Goal: Information Seeking & Learning: Find specific fact

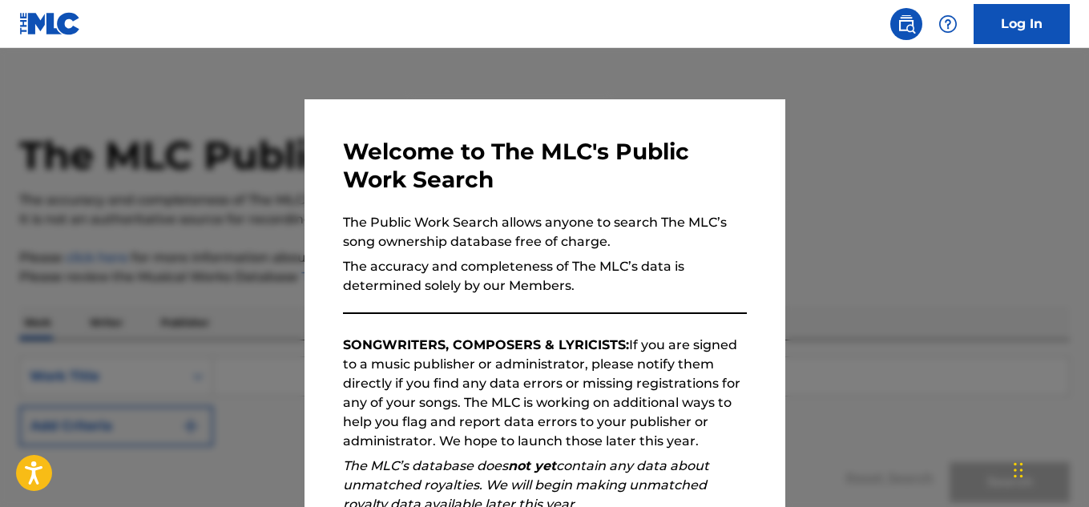
scroll to position [139, 0]
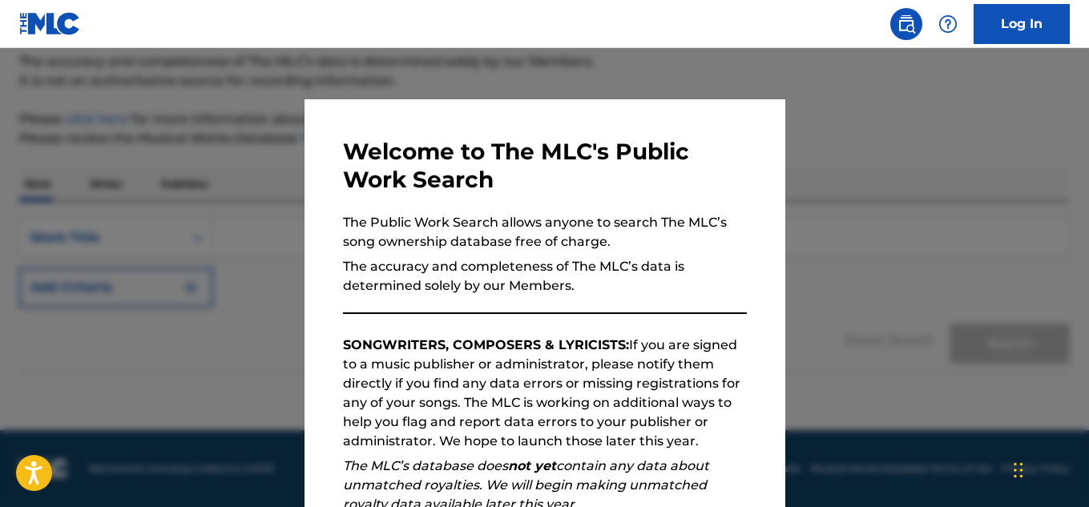
click at [867, 146] on div at bounding box center [544, 301] width 1089 height 507
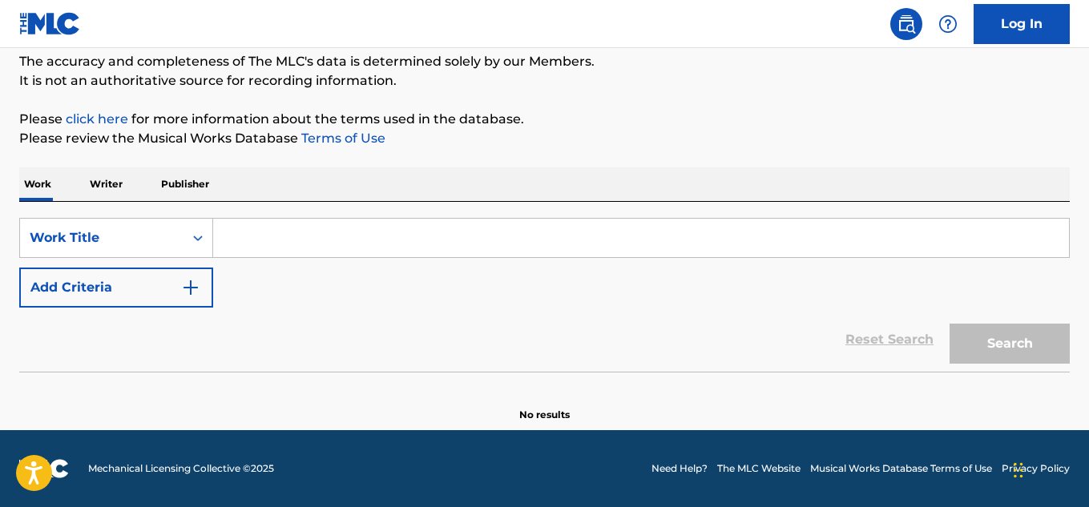
click at [275, 240] on input "Search Form" at bounding box center [641, 238] width 856 height 38
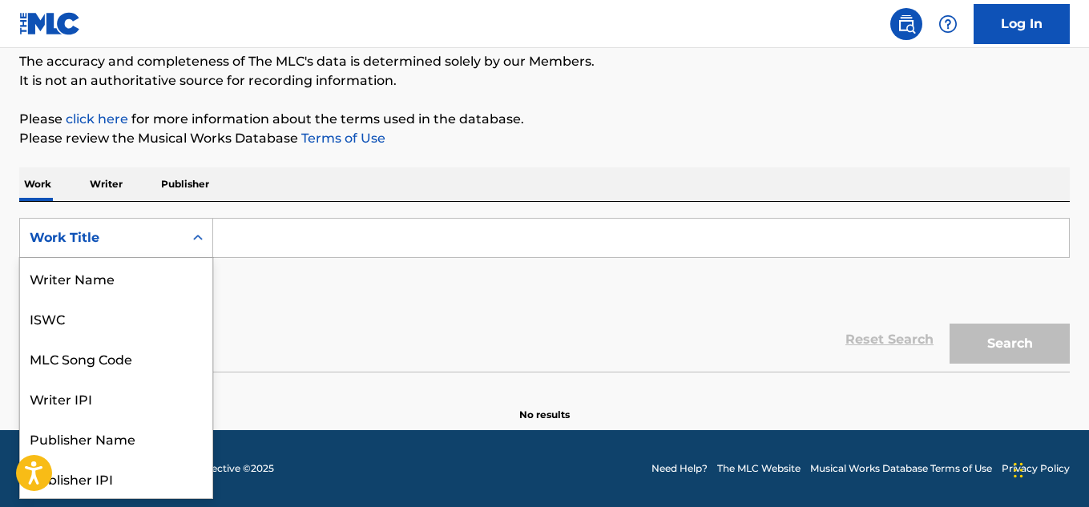
scroll to position [80, 0]
click at [200, 253] on div "Search Form" at bounding box center [197, 238] width 29 height 38
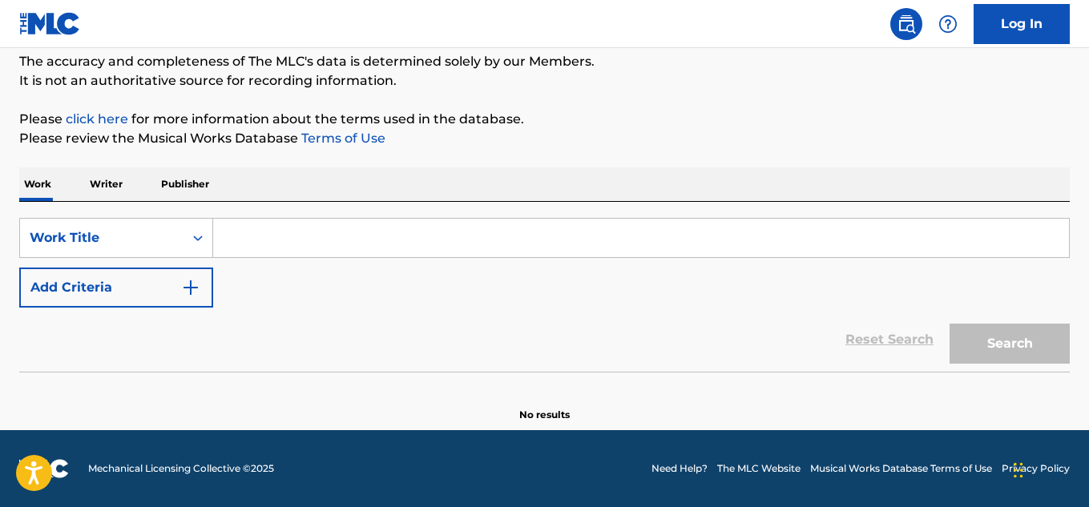
click at [254, 236] on input "Search Form" at bounding box center [641, 238] width 856 height 38
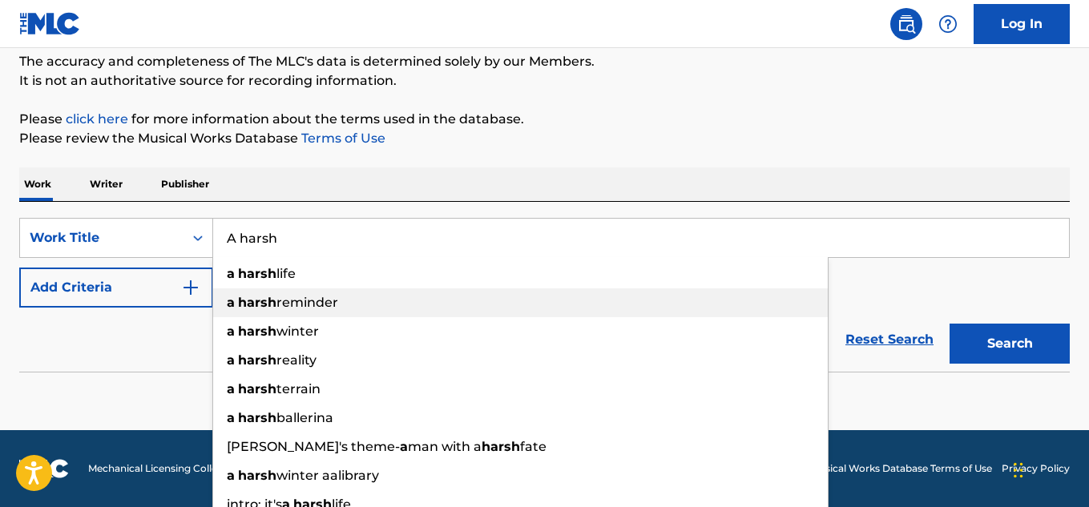
click at [318, 306] on span "reminder" at bounding box center [307, 302] width 62 height 15
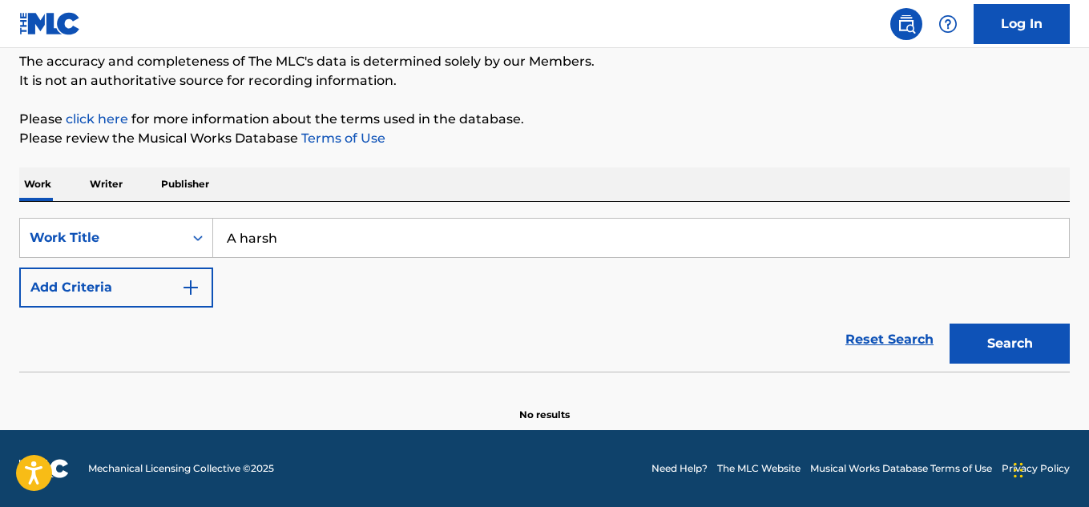
click at [1008, 338] on button "Search" at bounding box center [1009, 344] width 120 height 40
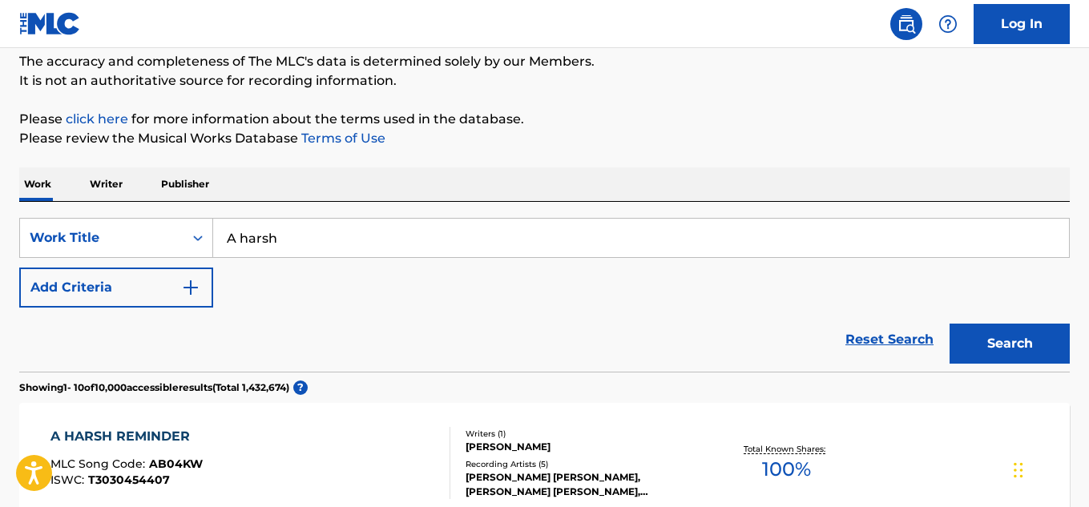
click at [451, 320] on div "Reset Search Search" at bounding box center [544, 340] width 1050 height 64
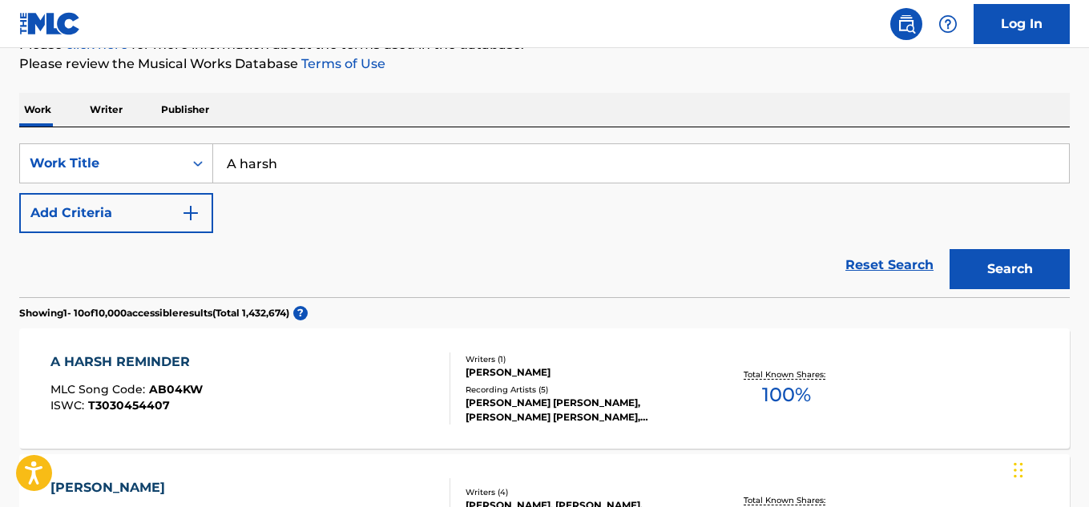
scroll to position [252, 0]
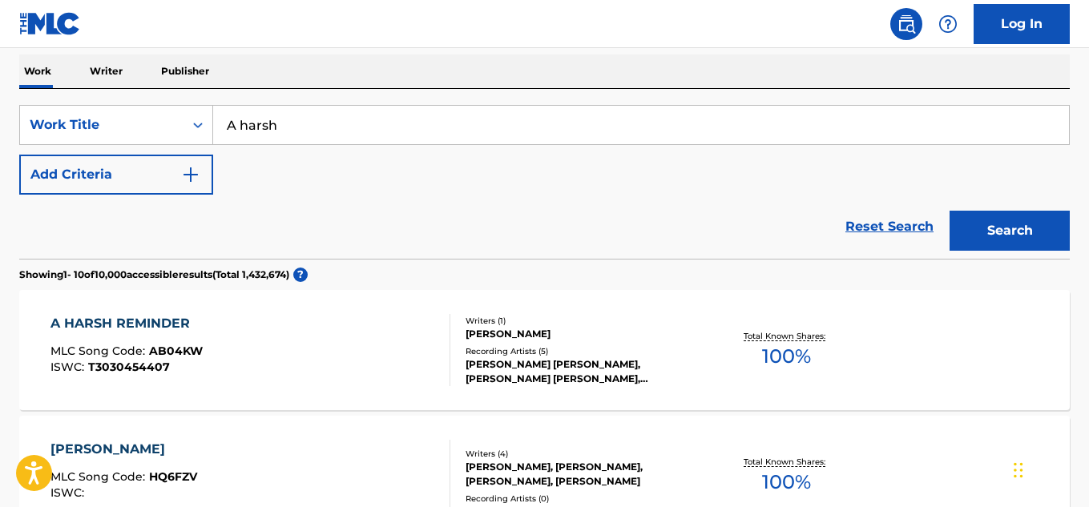
click at [238, 131] on input "A harsh" at bounding box center [641, 125] width 856 height 38
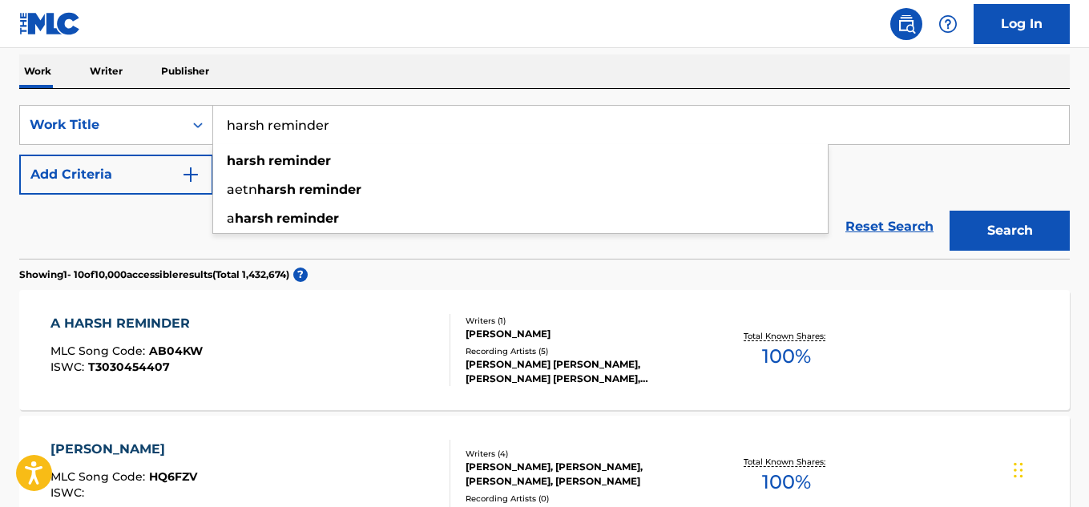
type input "harsh reminder"
click at [949, 211] on button "Search" at bounding box center [1009, 231] width 120 height 40
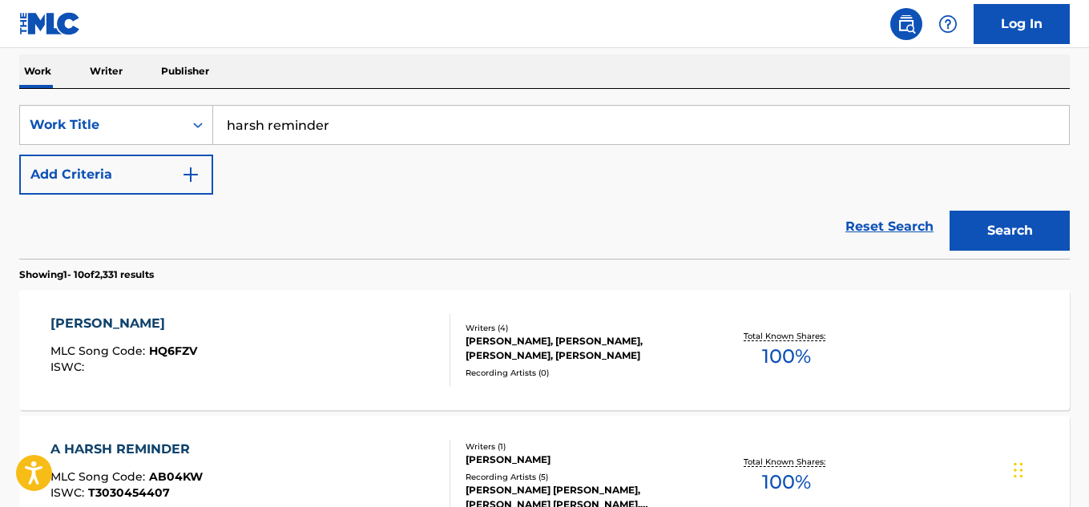
click at [387, 209] on div "Reset Search Search" at bounding box center [544, 227] width 1050 height 64
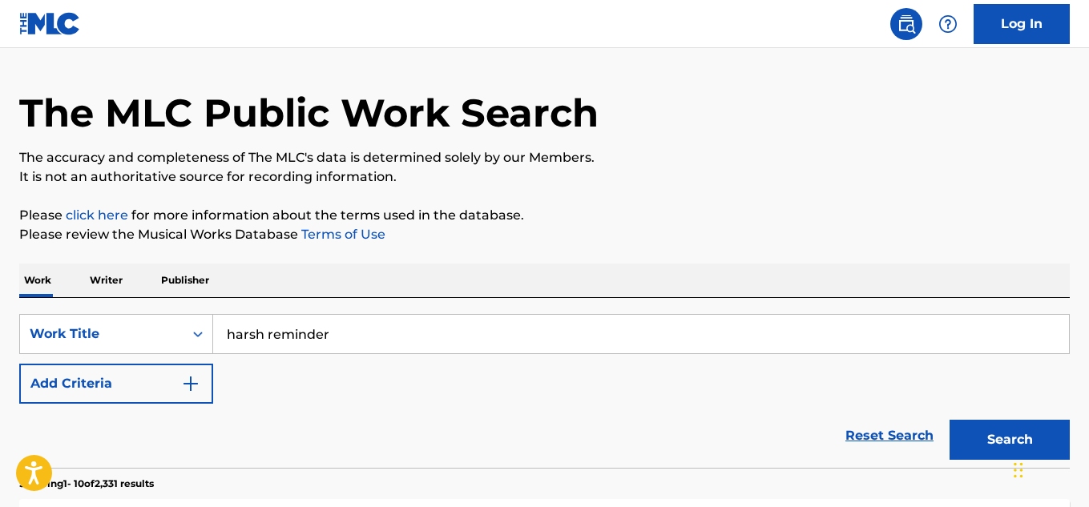
scroll to position [0, 0]
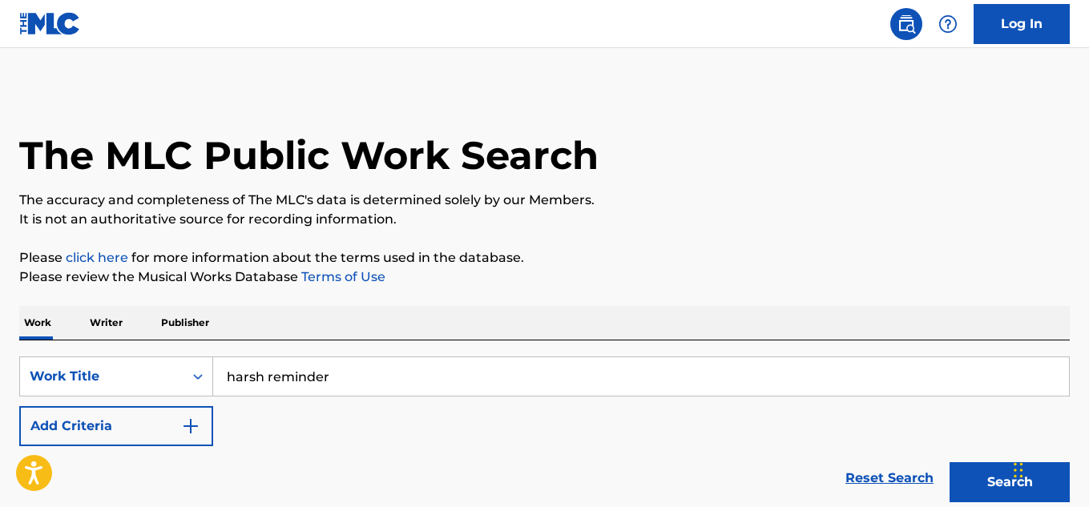
click at [341, 361] on input "harsh reminder" at bounding box center [641, 376] width 856 height 38
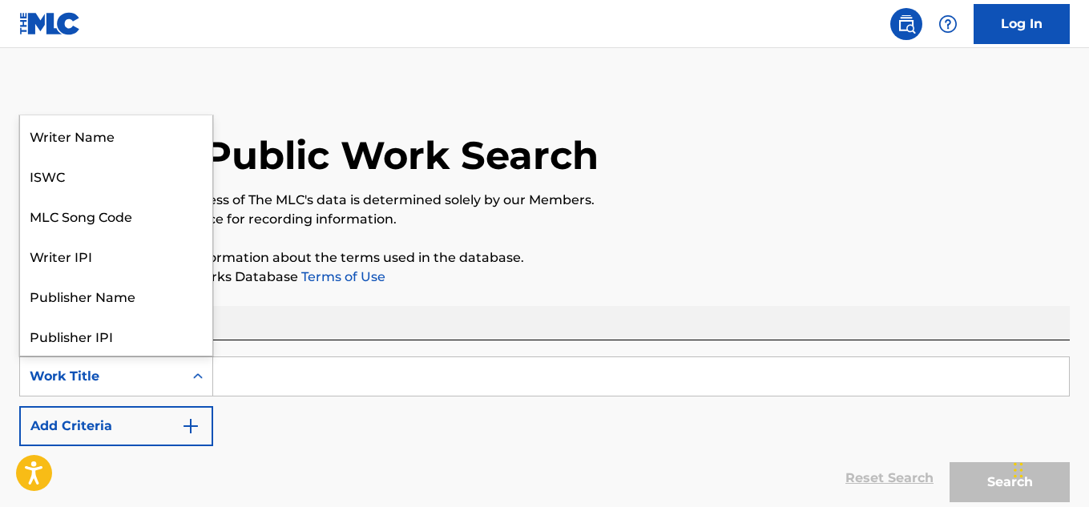
scroll to position [80, 0]
click at [204, 374] on icon "Search Form" at bounding box center [198, 377] width 16 height 16
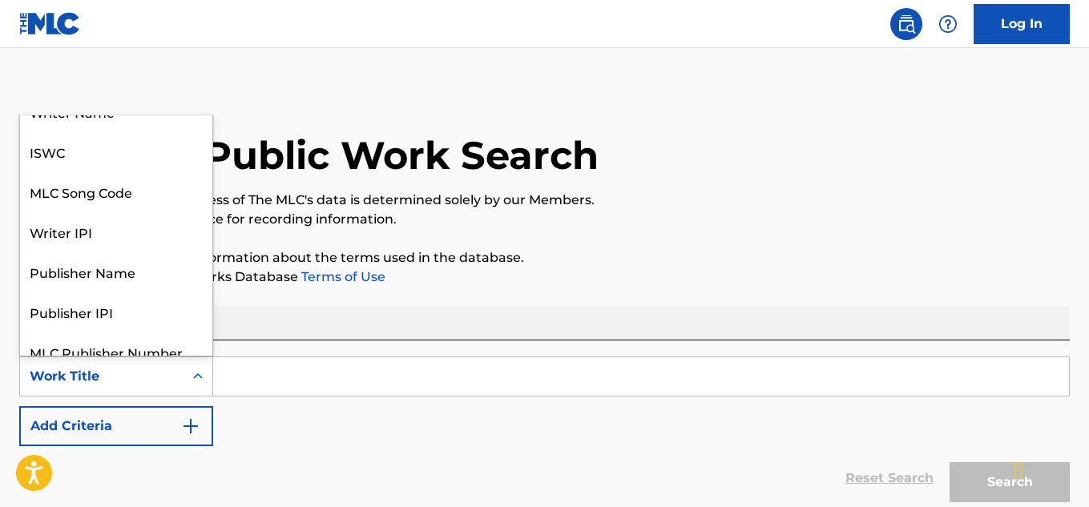
scroll to position [0, 0]
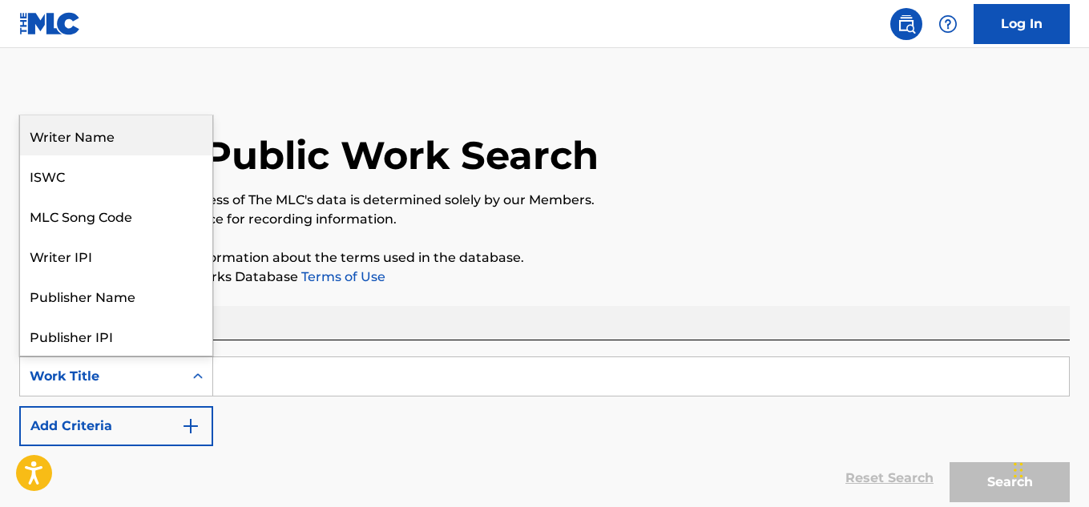
click at [146, 140] on div "Writer Name" at bounding box center [116, 135] width 192 height 40
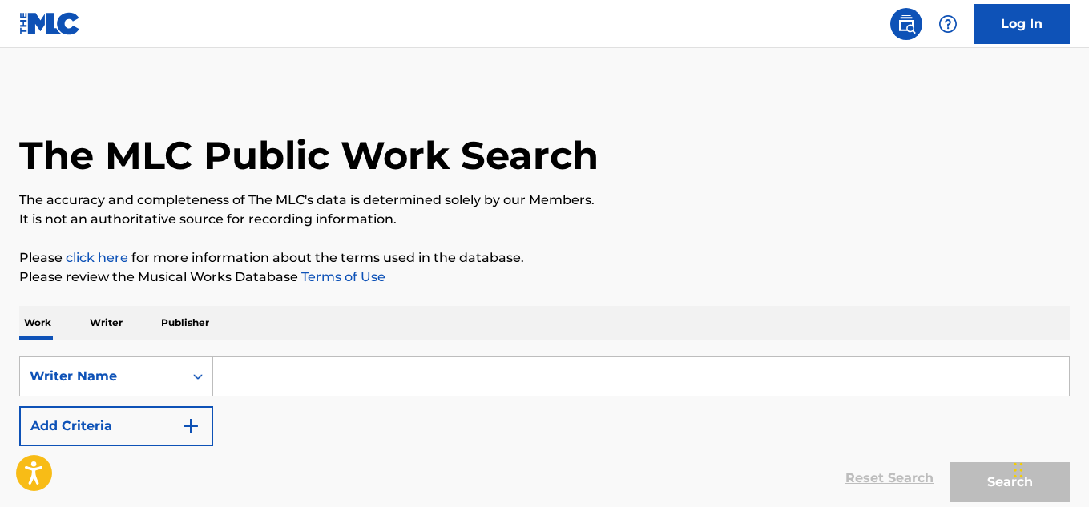
click at [285, 382] on input "Search Form" at bounding box center [641, 376] width 856 height 38
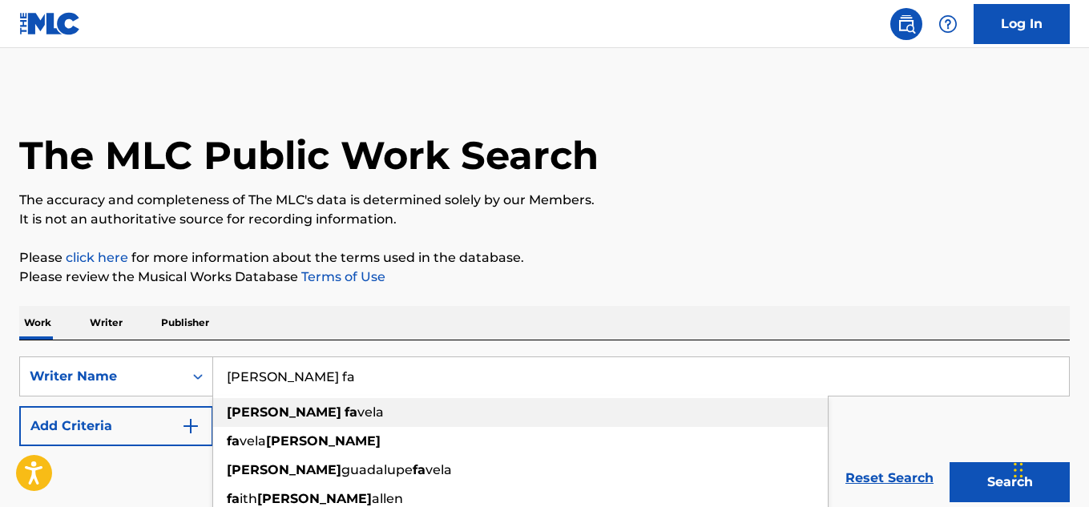
click at [357, 416] on span "vela" at bounding box center [370, 412] width 26 height 15
type input "[PERSON_NAME]"
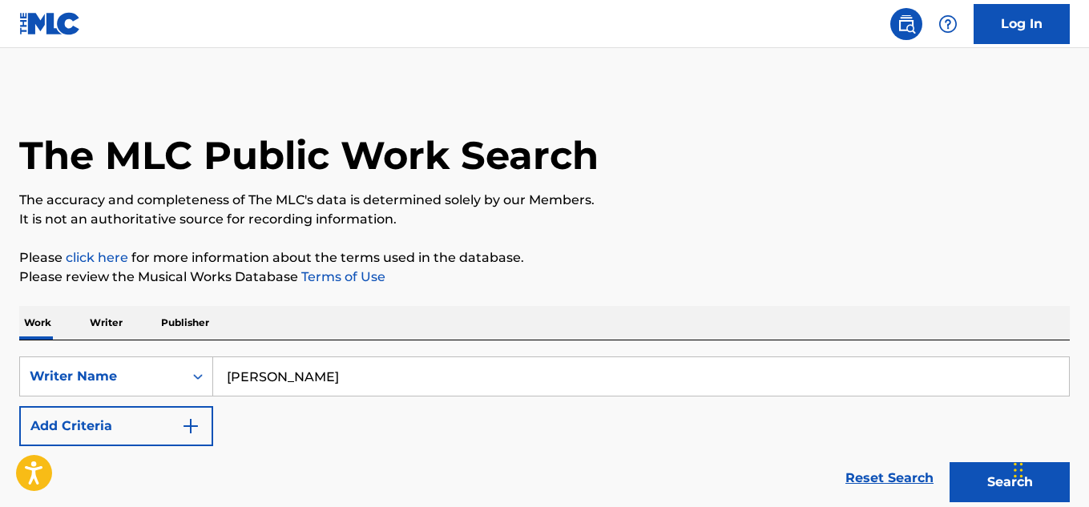
click at [576, 282] on p "Please review the Musical Works Database Terms of Use" at bounding box center [544, 277] width 1050 height 19
click at [969, 492] on button "Search" at bounding box center [1009, 482] width 120 height 40
click at [570, 216] on p "It is not an authoritative source for recording information." at bounding box center [544, 219] width 1050 height 19
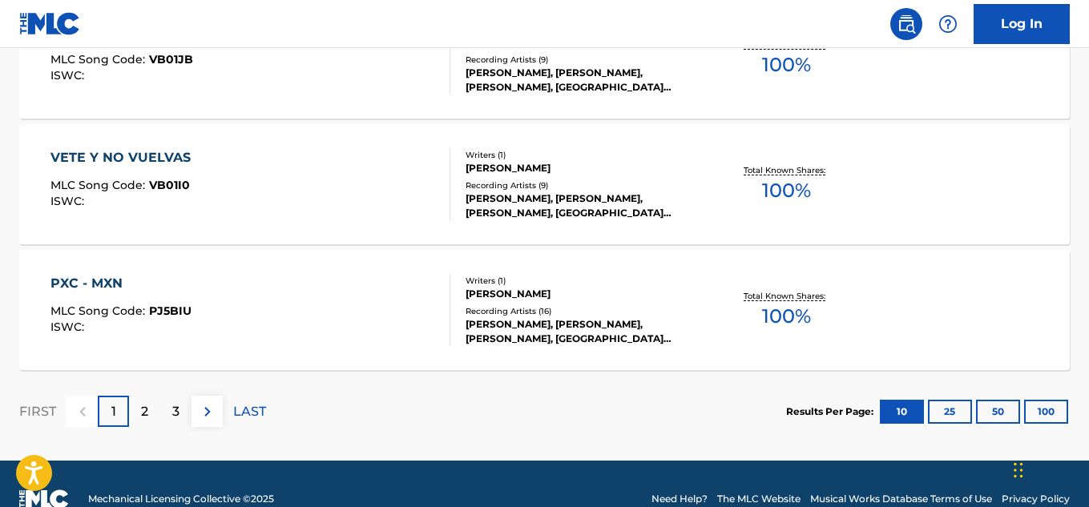
scroll to position [1454, 0]
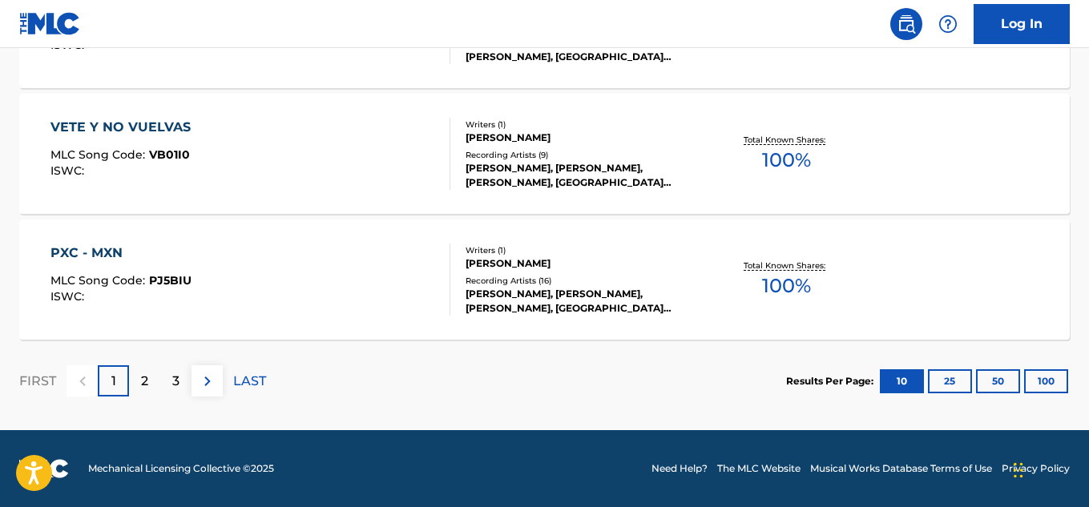
click at [146, 383] on p "2" at bounding box center [144, 381] width 7 height 19
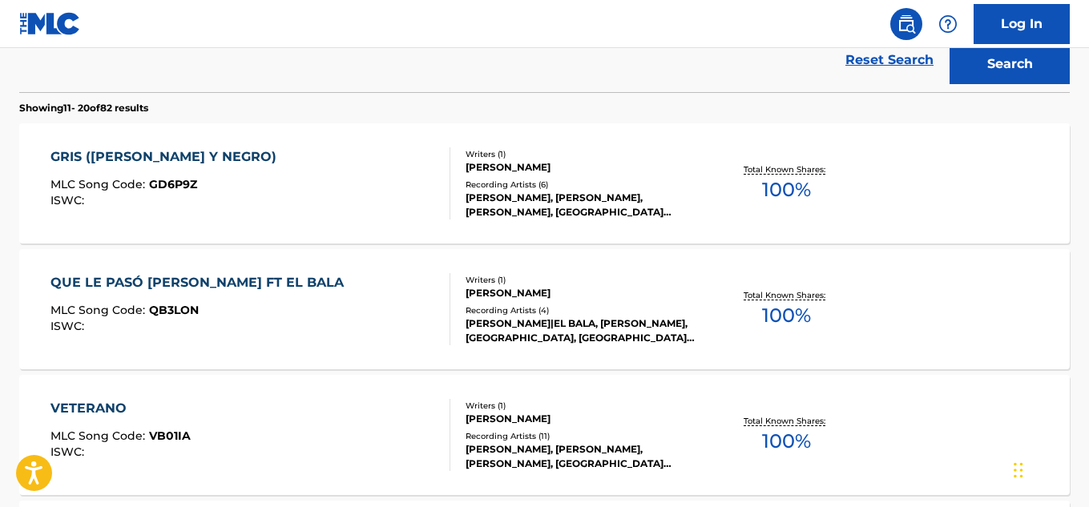
scroll to position [397, 0]
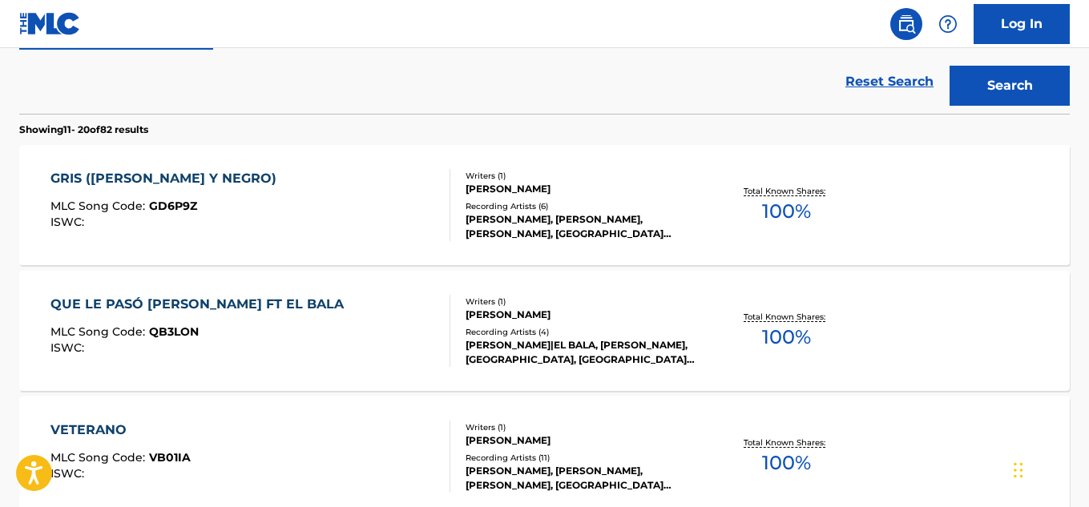
click at [196, 176] on div "GRIS ([PERSON_NAME] Y NEGRO)" at bounding box center [167, 178] width 234 height 19
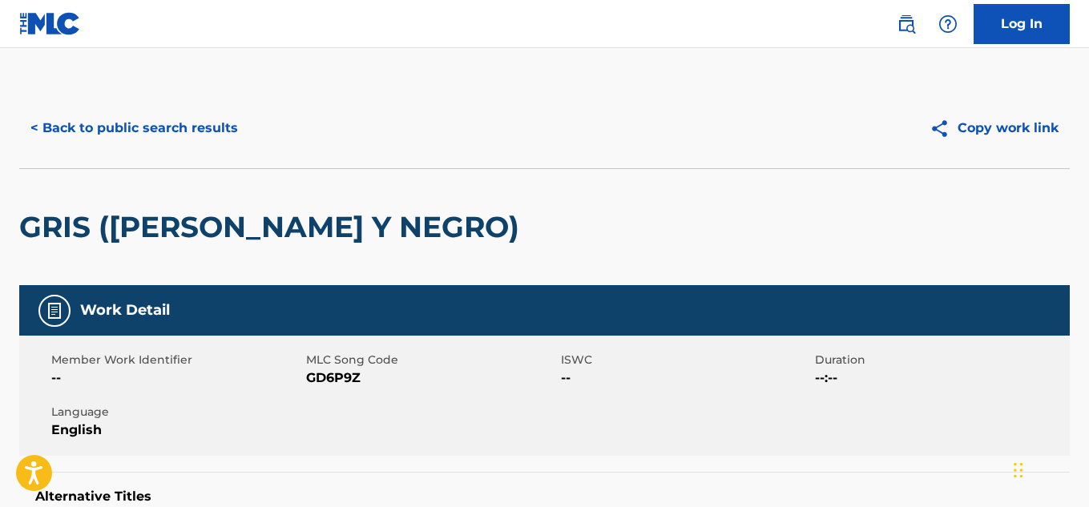
click at [559, 236] on div "GRIS ([PERSON_NAME] Y NEGRO)" at bounding box center [544, 226] width 1050 height 117
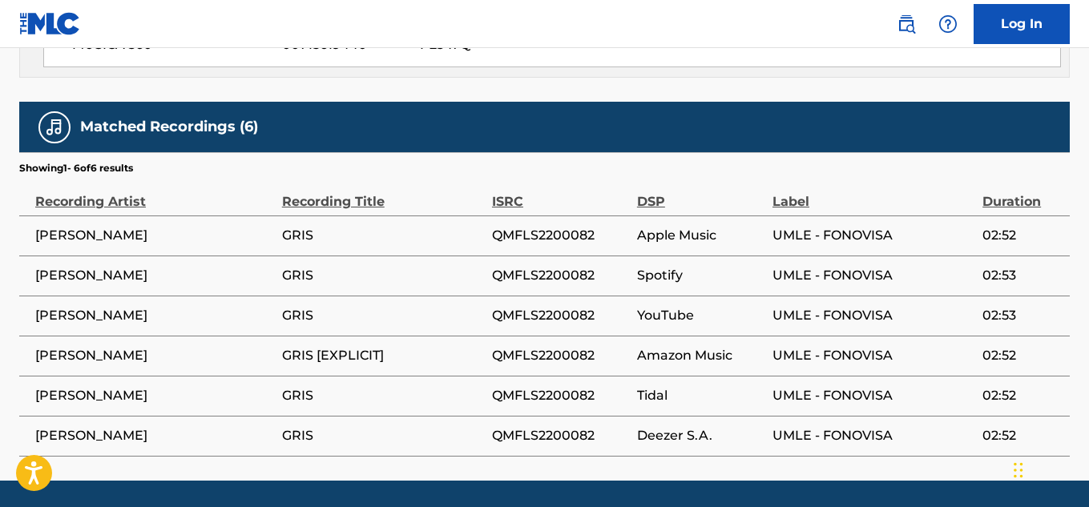
scroll to position [1091, 0]
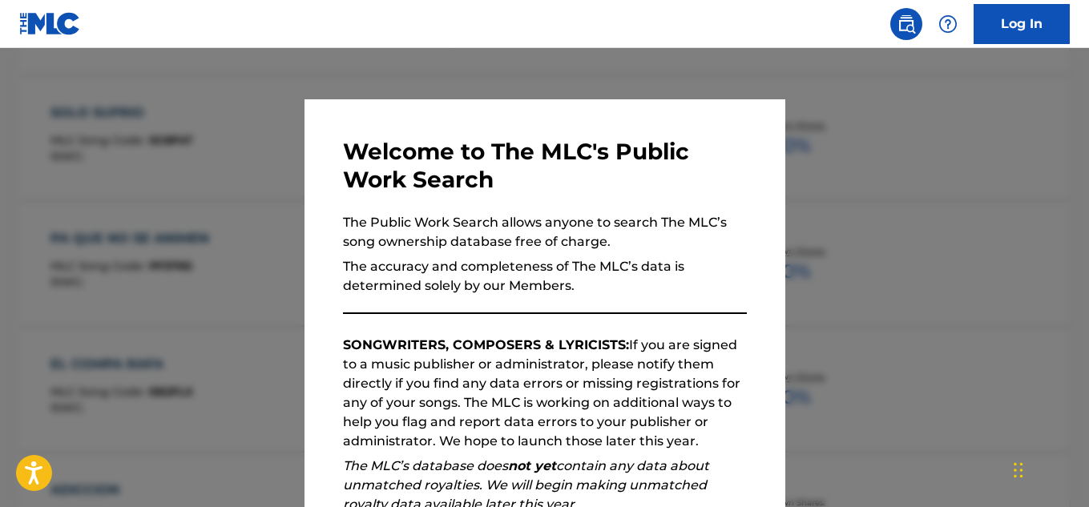
scroll to position [438, 0]
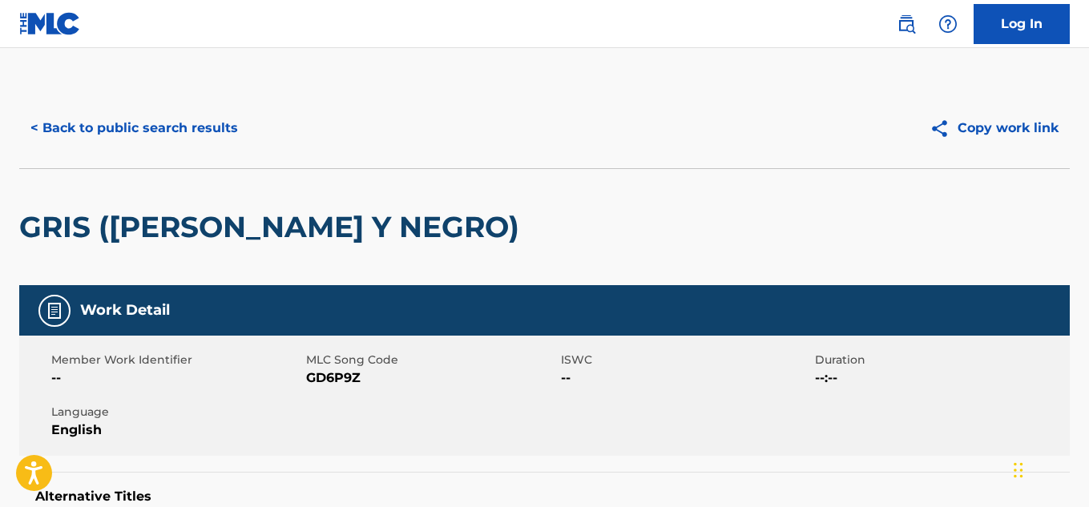
click at [193, 124] on button "< Back to public search results" at bounding box center [134, 128] width 230 height 40
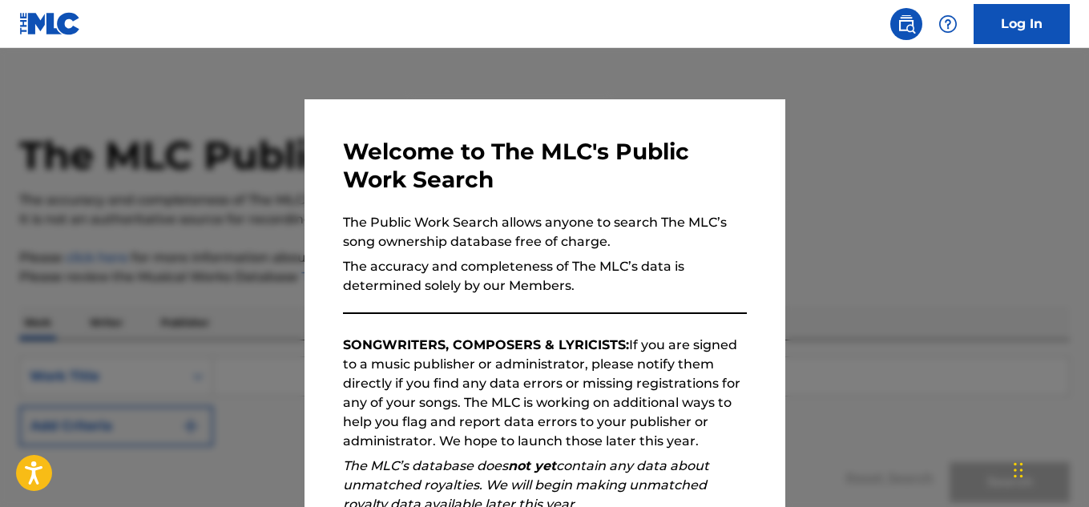
scroll to position [97, 0]
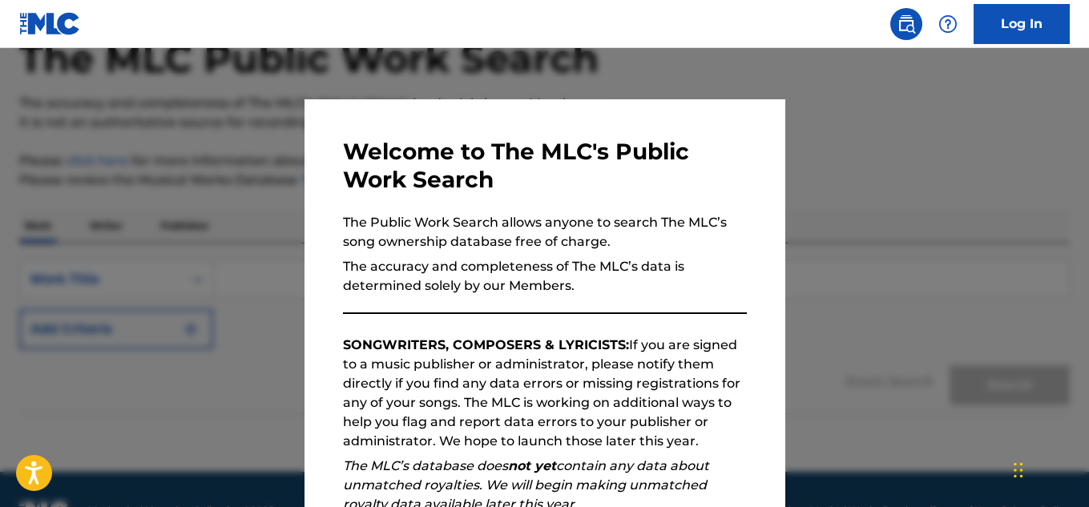
click at [933, 305] on div at bounding box center [544, 301] width 1089 height 507
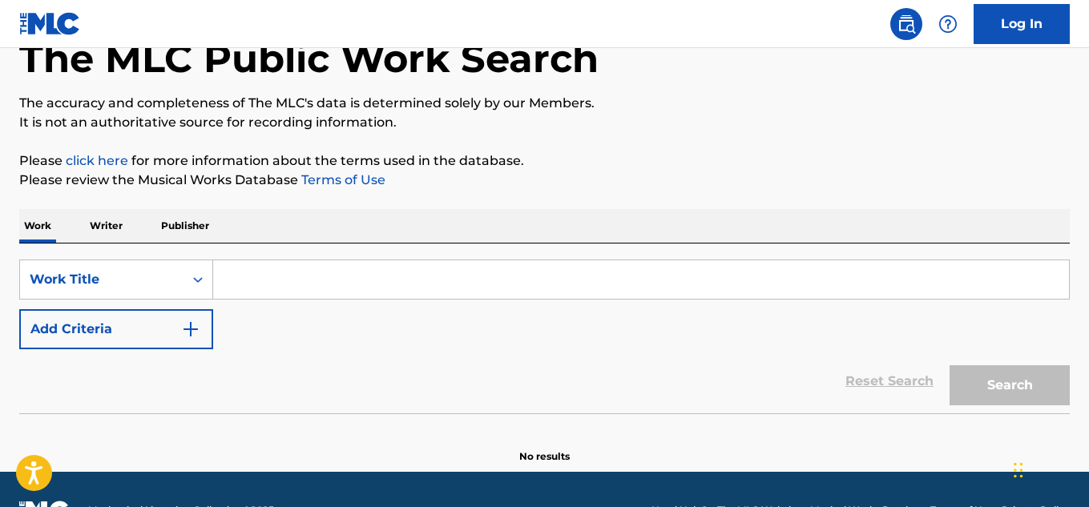
click at [748, 273] on input "Search Form" at bounding box center [641, 279] width 856 height 38
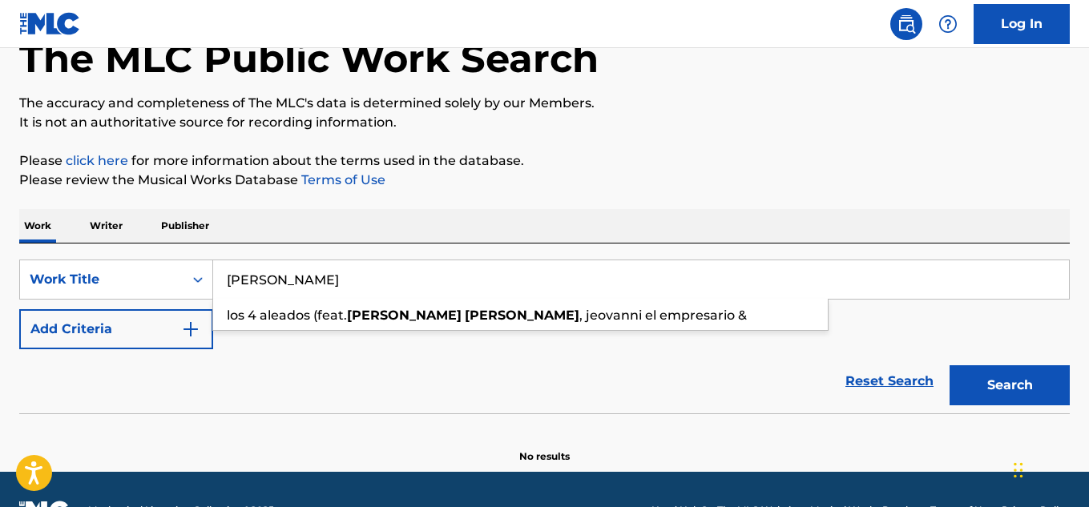
type input "[PERSON_NAME]"
click at [753, 382] on div "Reset Search Search" at bounding box center [544, 381] width 1050 height 64
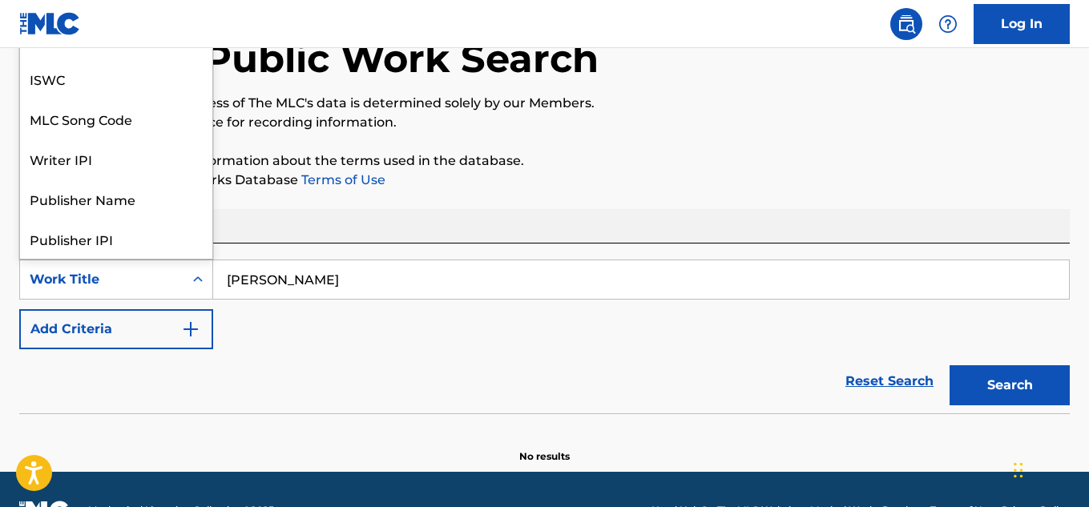
click at [194, 273] on icon "Search Form" at bounding box center [198, 280] width 16 height 16
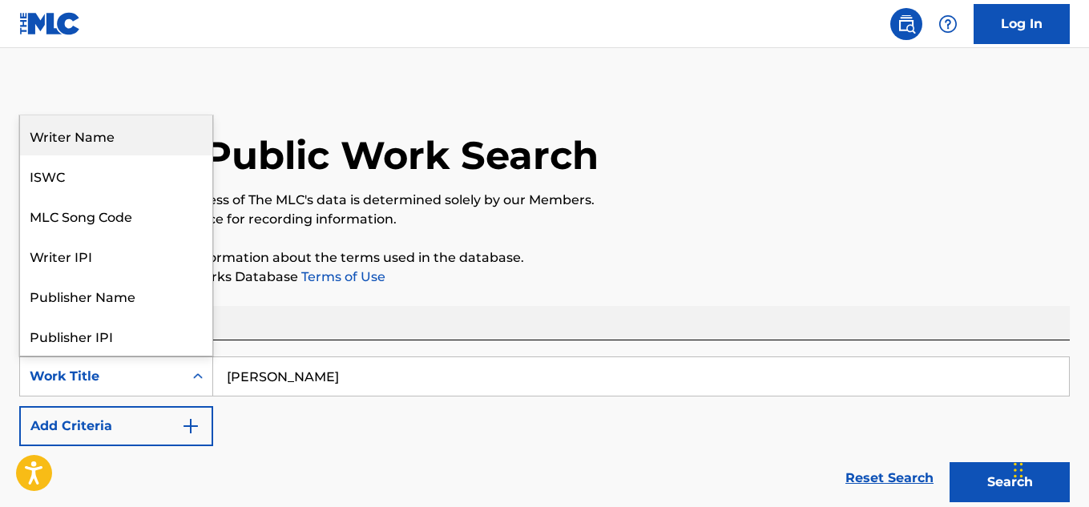
click at [103, 131] on div "Writer Name" at bounding box center [116, 135] width 192 height 40
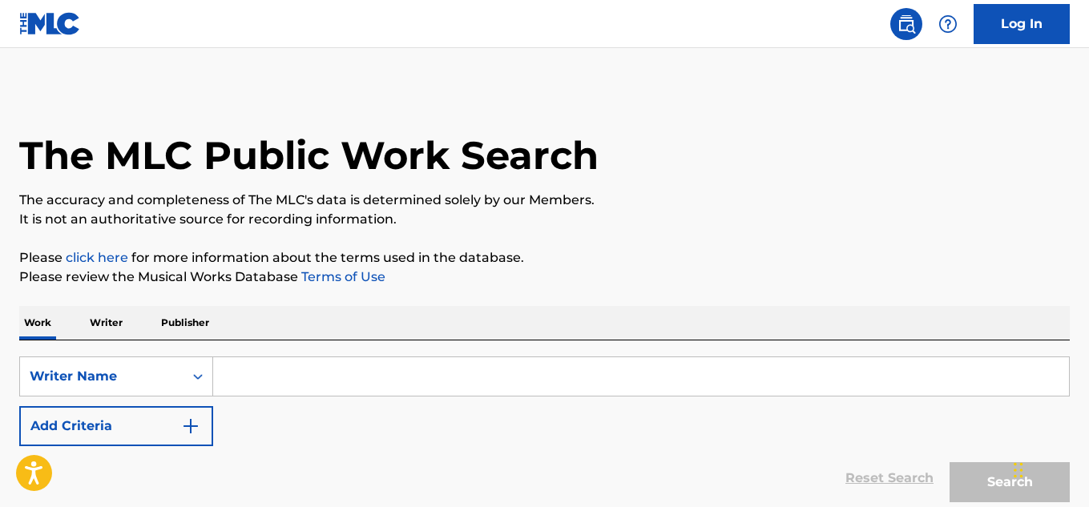
click at [445, 360] on input "Search Form" at bounding box center [641, 376] width 856 height 38
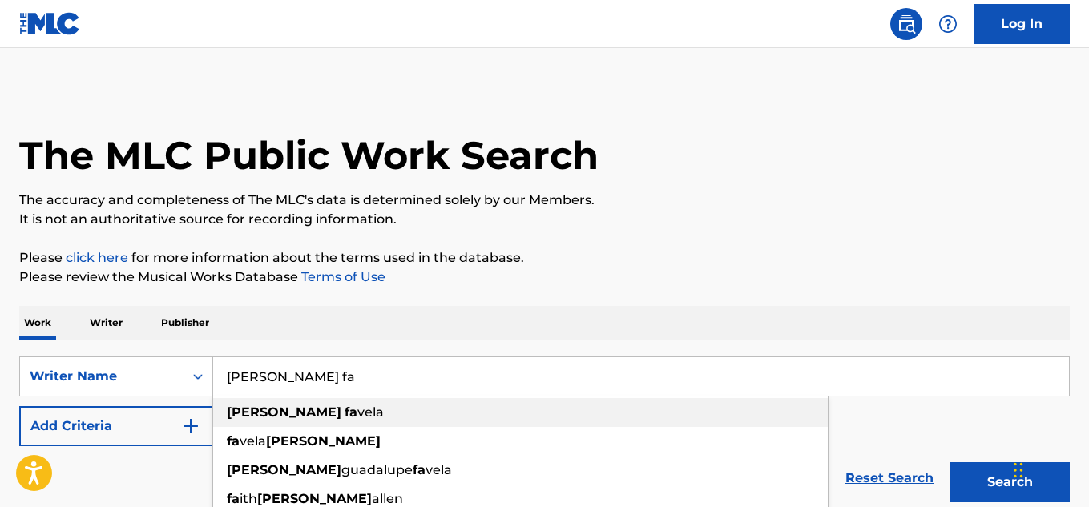
click at [364, 407] on div "[PERSON_NAME] [PERSON_NAME]" at bounding box center [520, 412] width 615 height 29
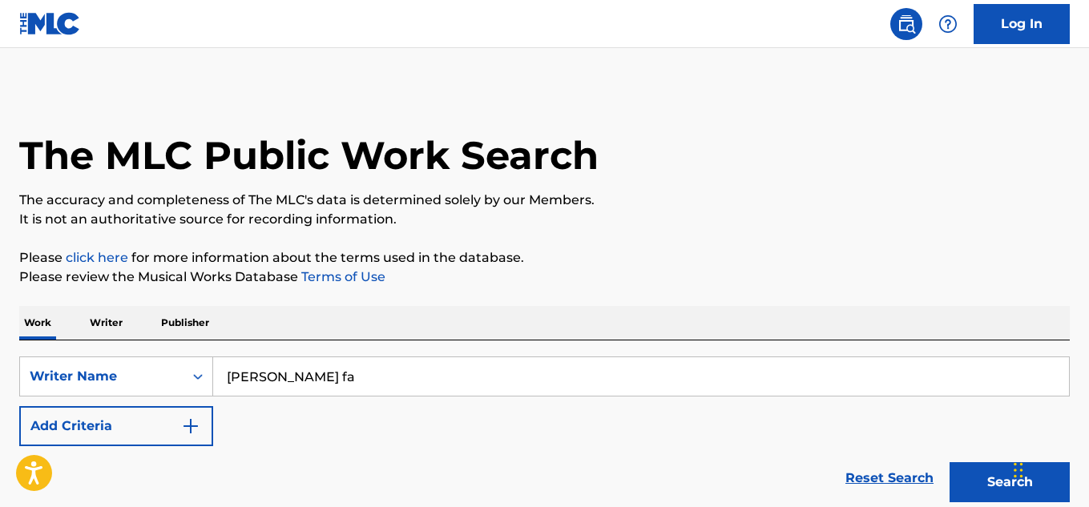
type input "[PERSON_NAME]"
click at [966, 473] on button "Search" at bounding box center [1009, 482] width 120 height 40
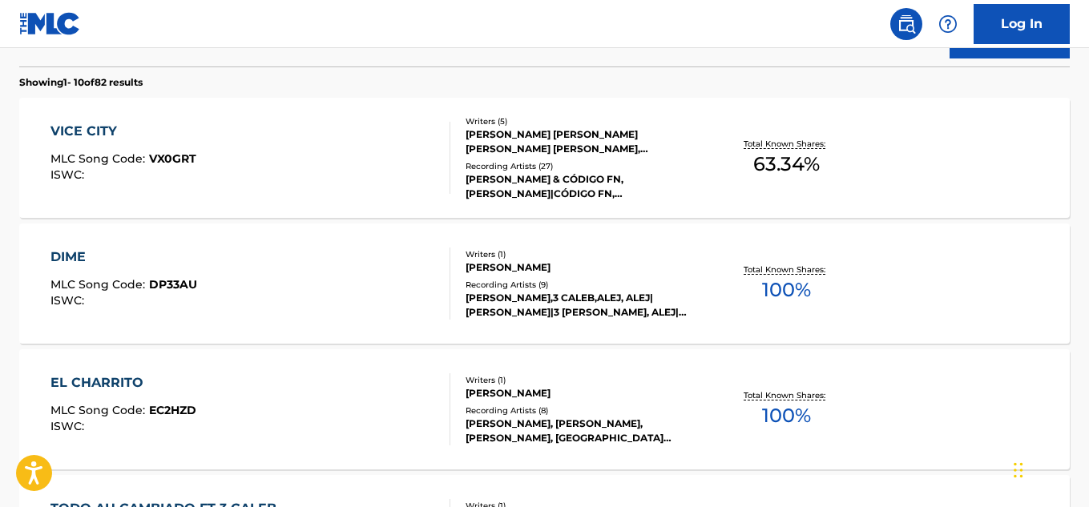
click at [91, 127] on div "VICE CITY" at bounding box center [123, 131] width 146 height 19
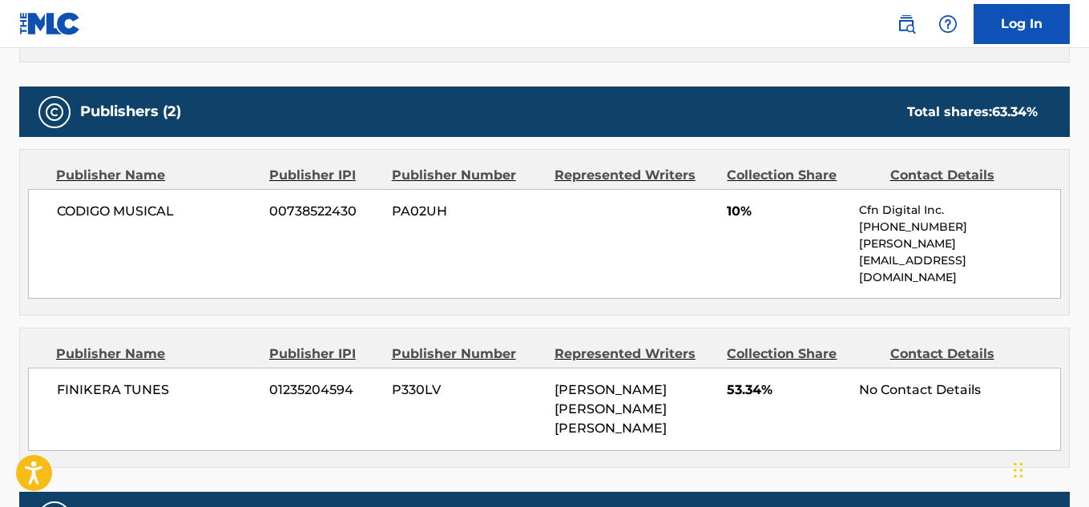
scroll to position [695, 0]
